Goal: Transaction & Acquisition: Subscribe to service/newsletter

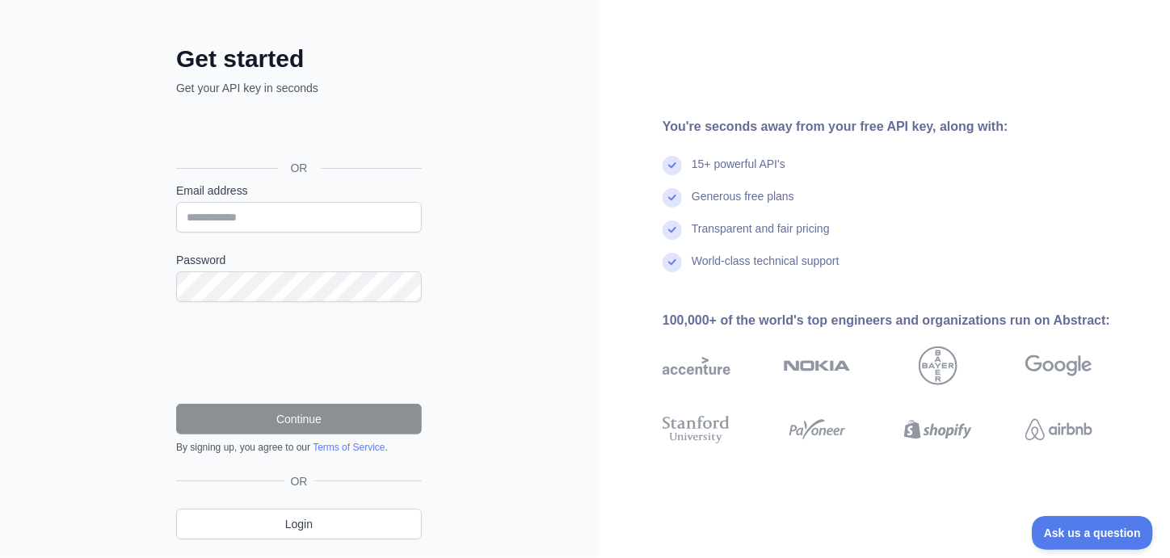
scroll to position [102, 0]
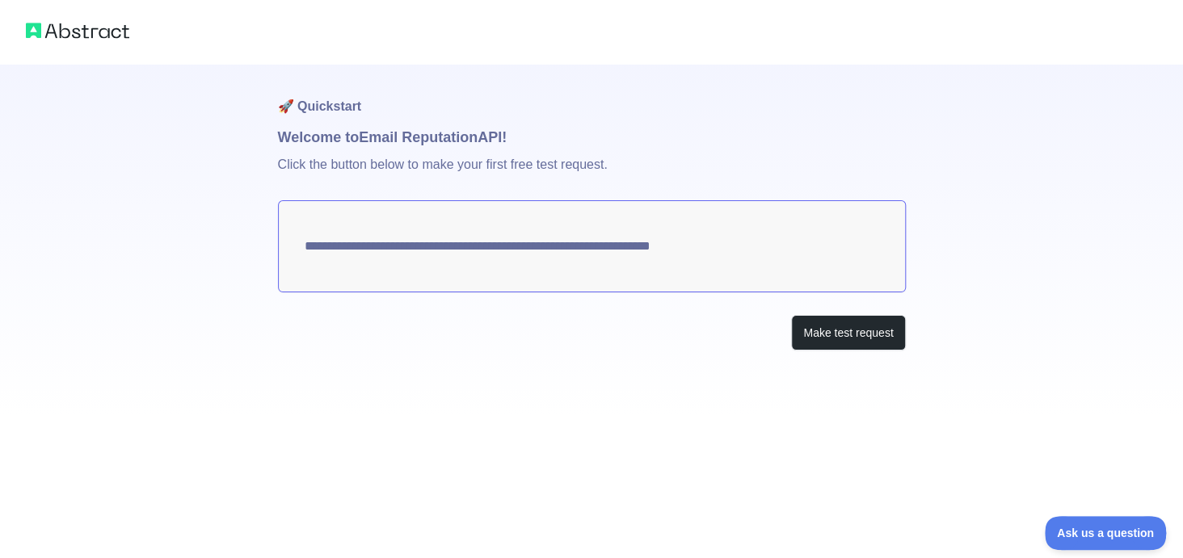
click at [643, 268] on textarea "**********" at bounding box center [592, 246] width 628 height 92
click at [858, 340] on button "Make test request" at bounding box center [848, 333] width 114 height 36
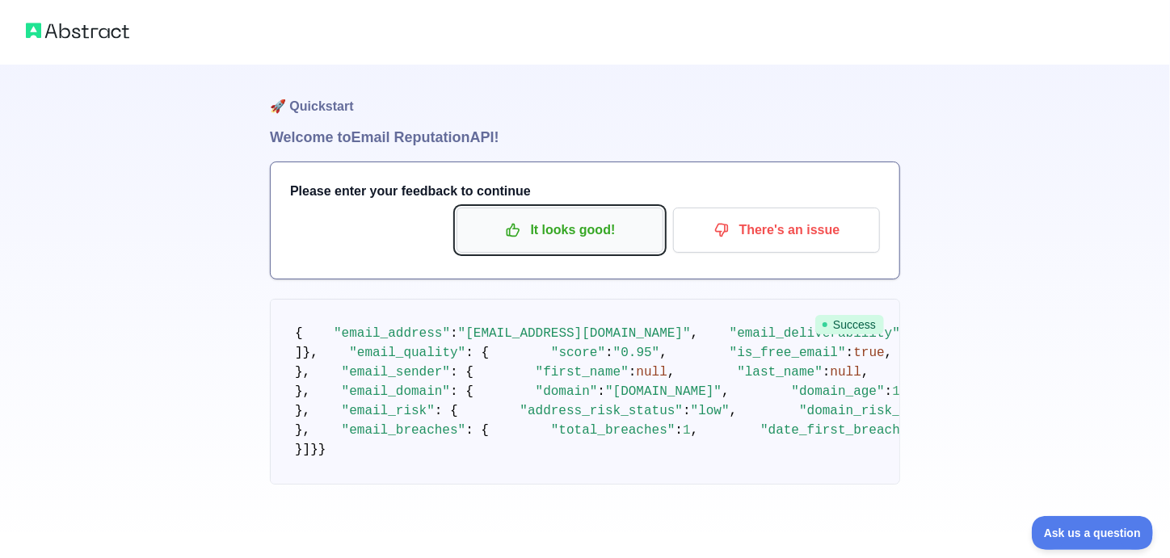
click at [544, 237] on p "It looks good!" at bounding box center [560, 230] width 183 height 27
